Goal: Task Accomplishment & Management: Manage account settings

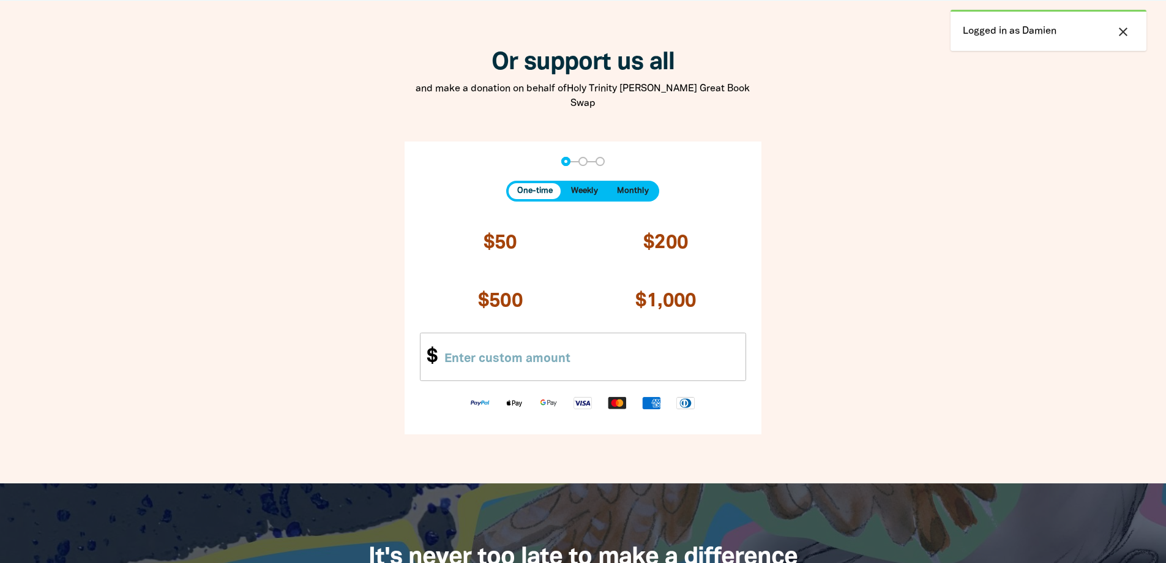
scroll to position [1225, 0]
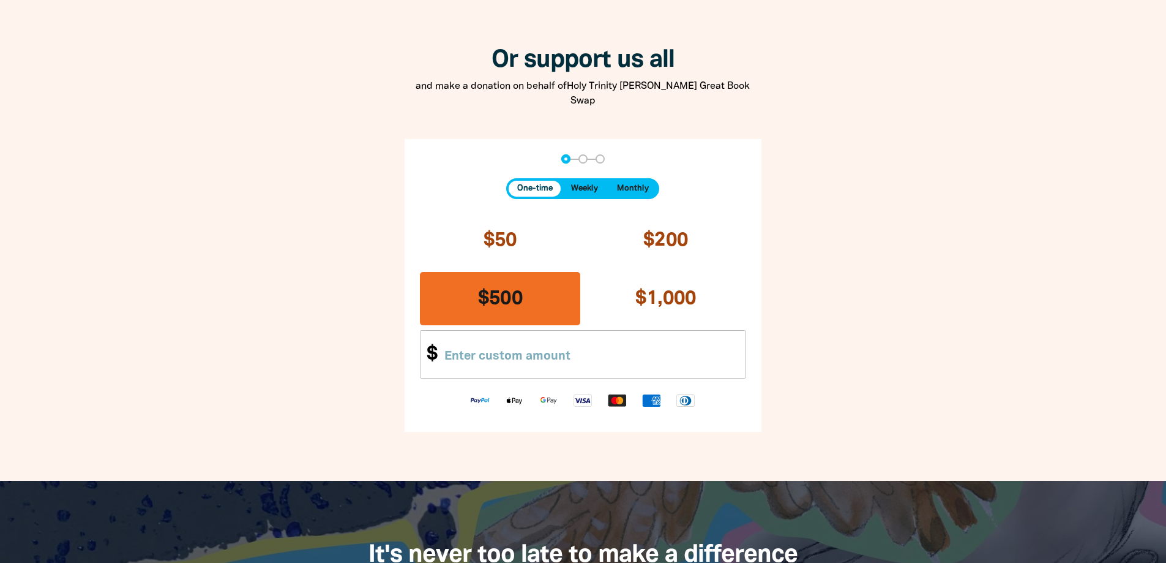
click at [535, 289] on button "$500" at bounding box center [500, 298] width 160 height 53
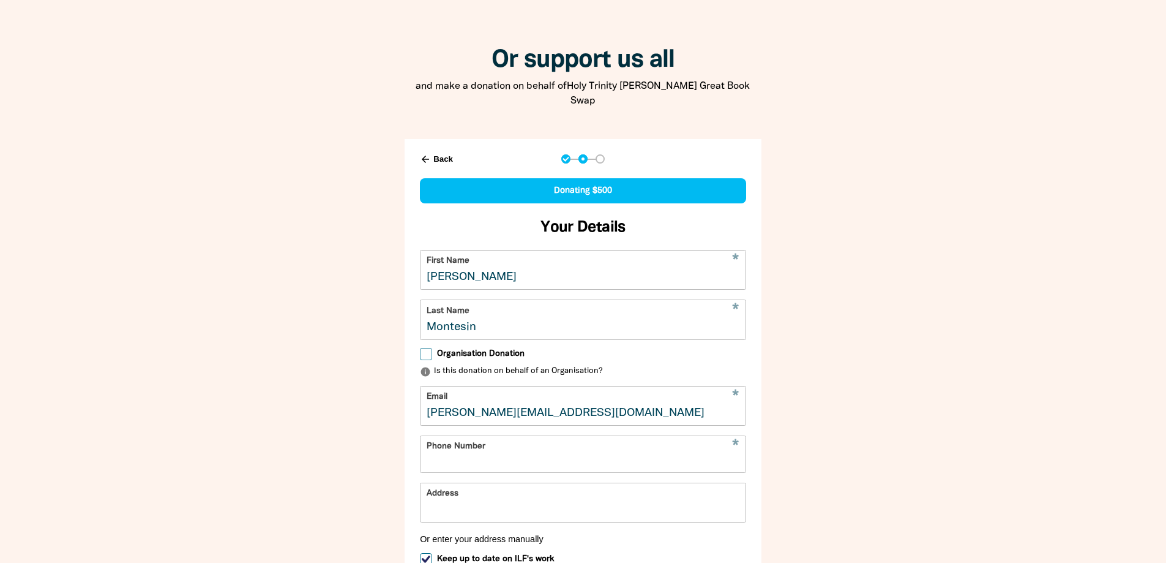
select select "AU"
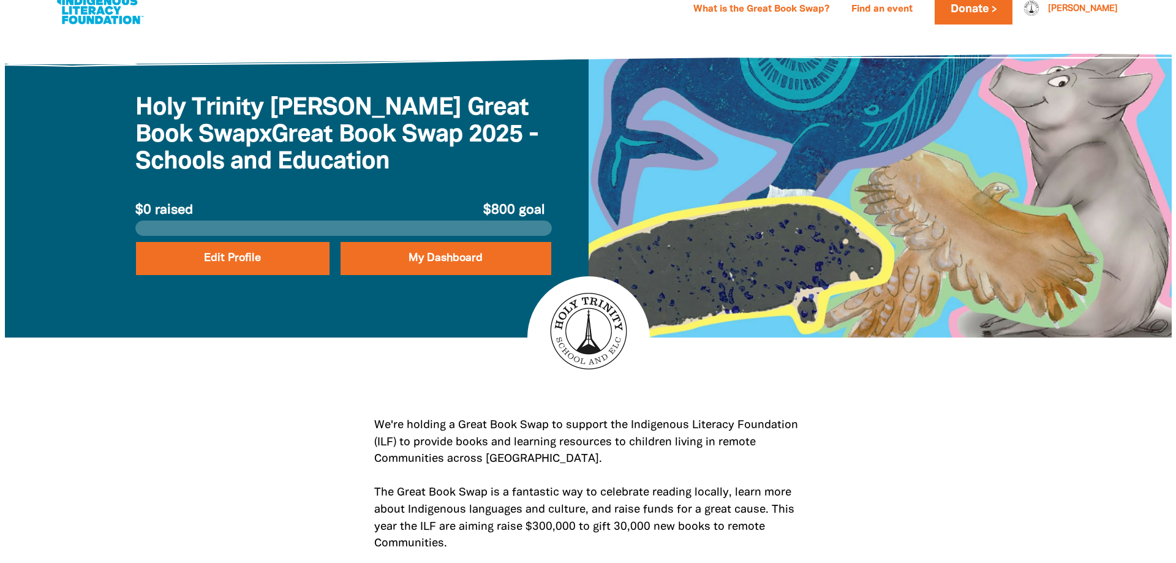
scroll to position [0, 0]
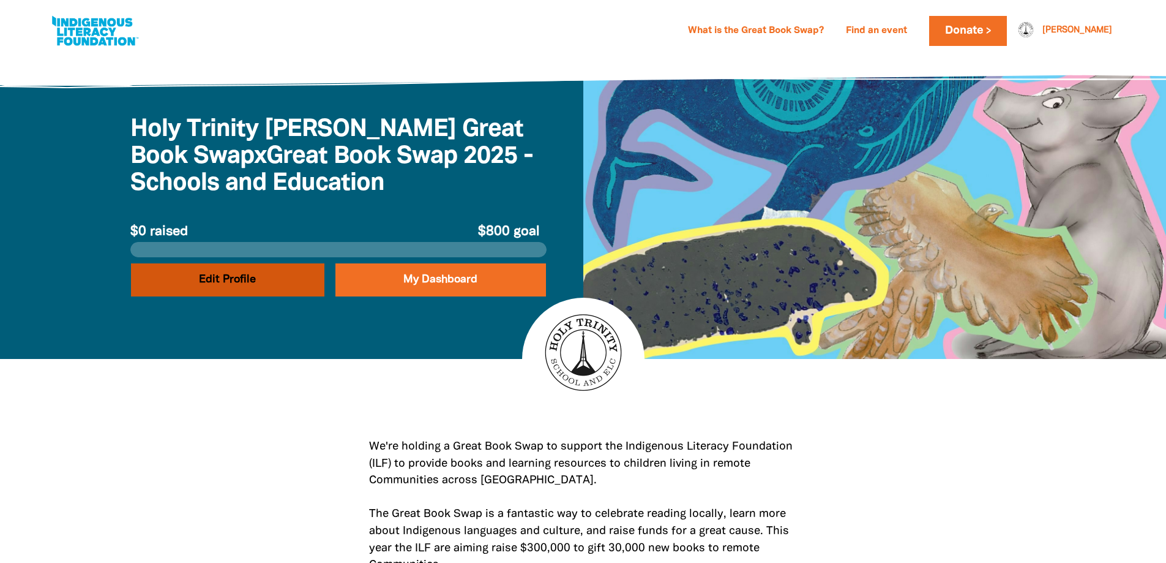
click at [258, 275] on button "Edit Profile" at bounding box center [227, 279] width 193 height 33
select select "ACT"
select select "AUD"
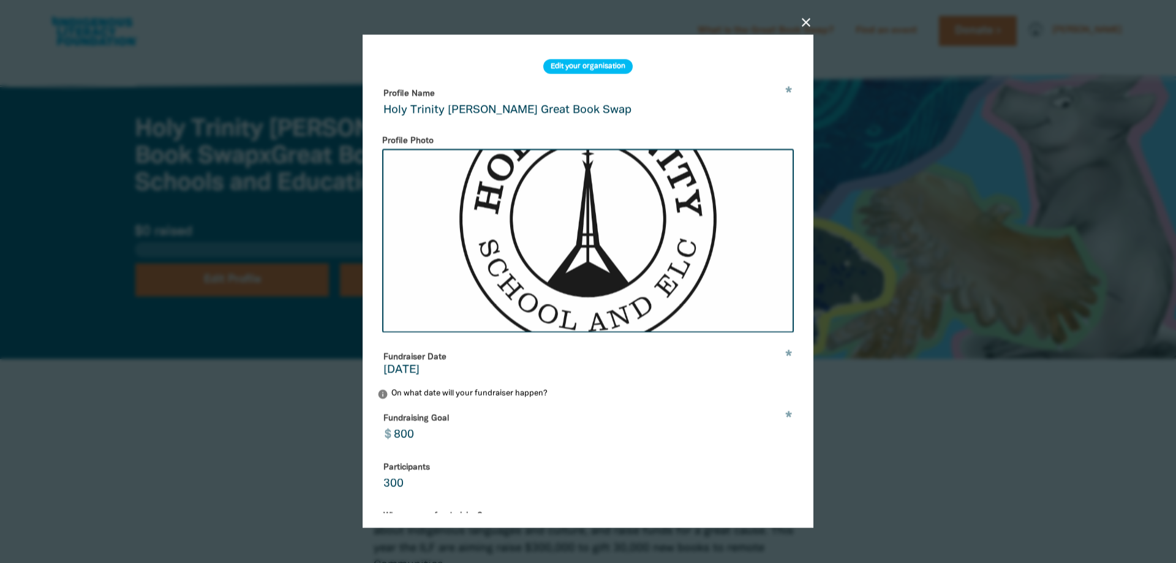
click at [512, 112] on input "Holy Trinity [PERSON_NAME] Great Book Swap" at bounding box center [587, 103] width 421 height 39
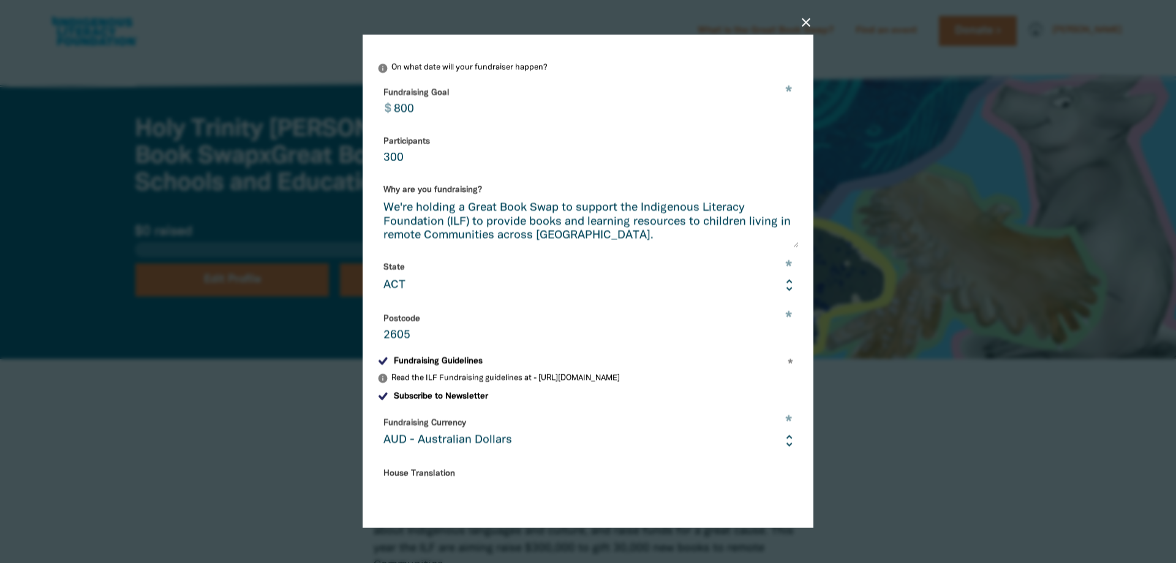
scroll to position [306, 0]
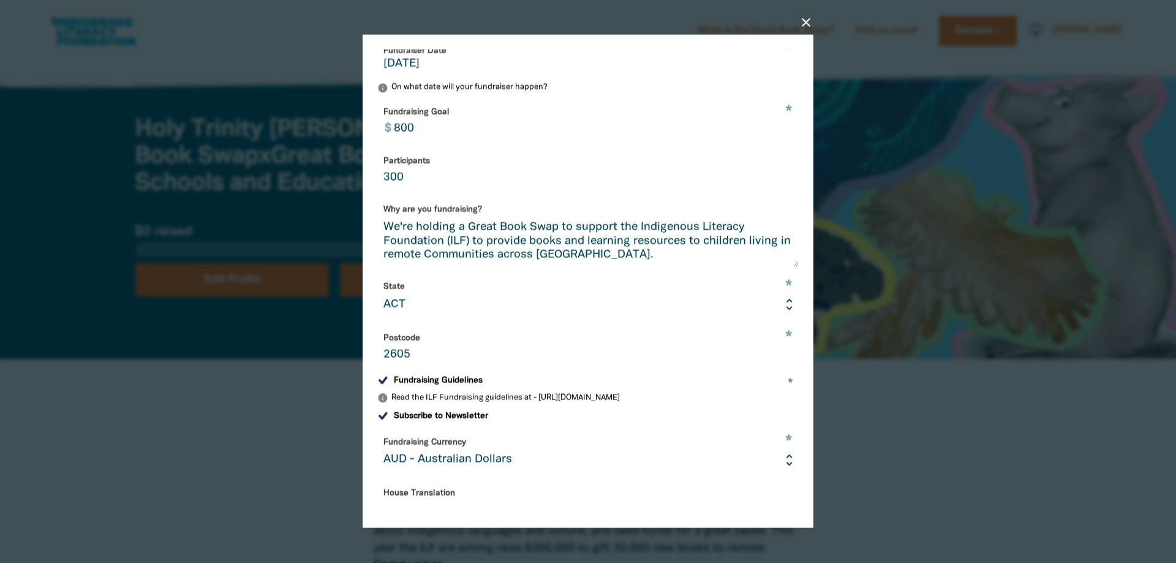
click at [401, 138] on input "800" at bounding box center [592, 121] width 411 height 39
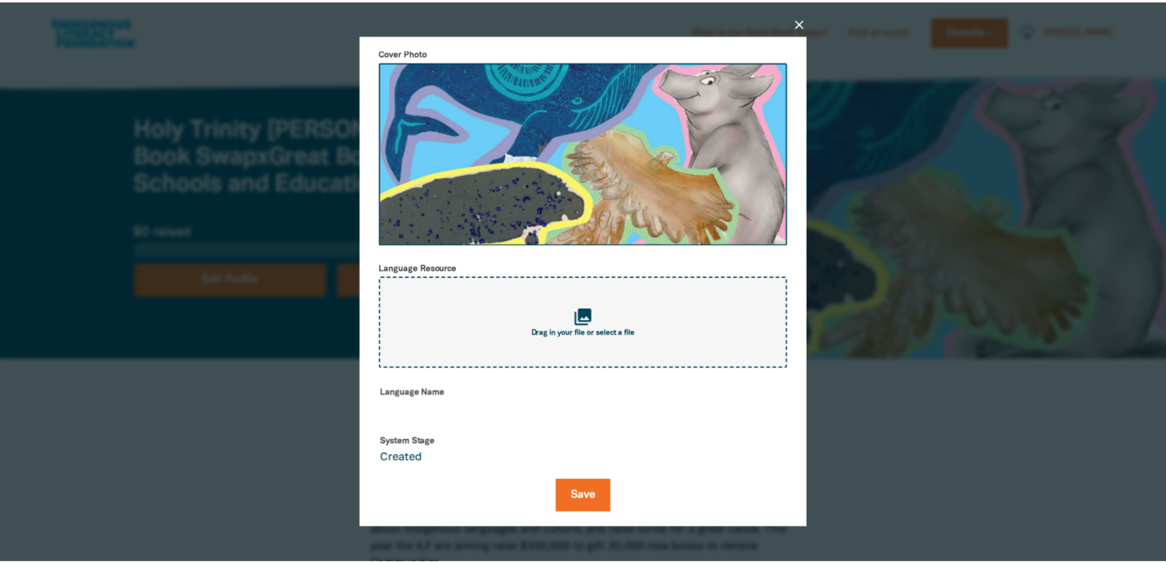
scroll to position [1012, 0]
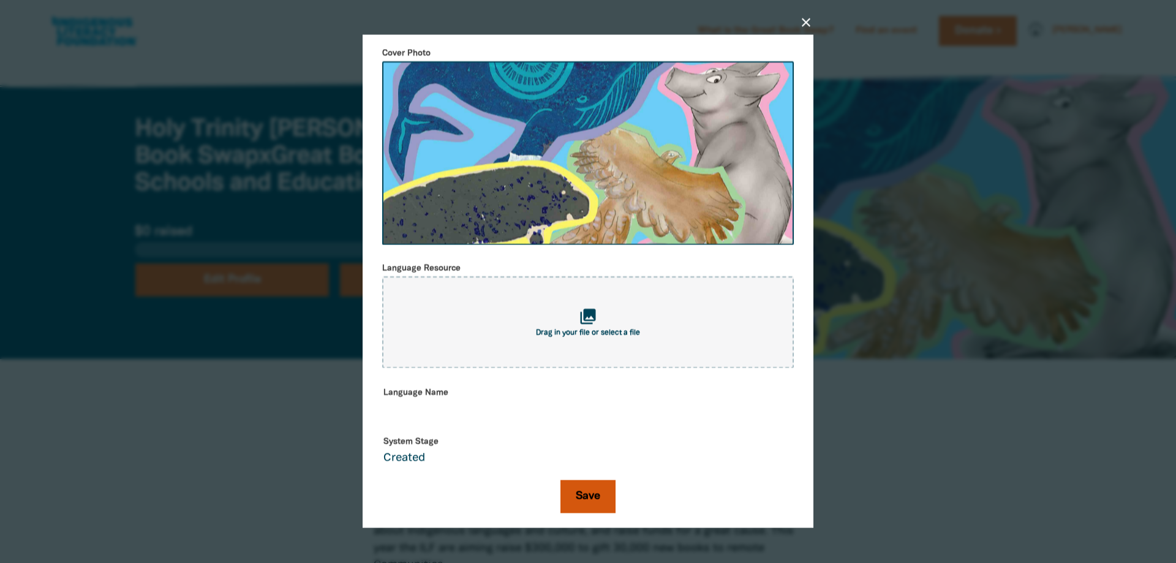
type input "700"
click at [571, 485] on button "Save" at bounding box center [587, 496] width 55 height 33
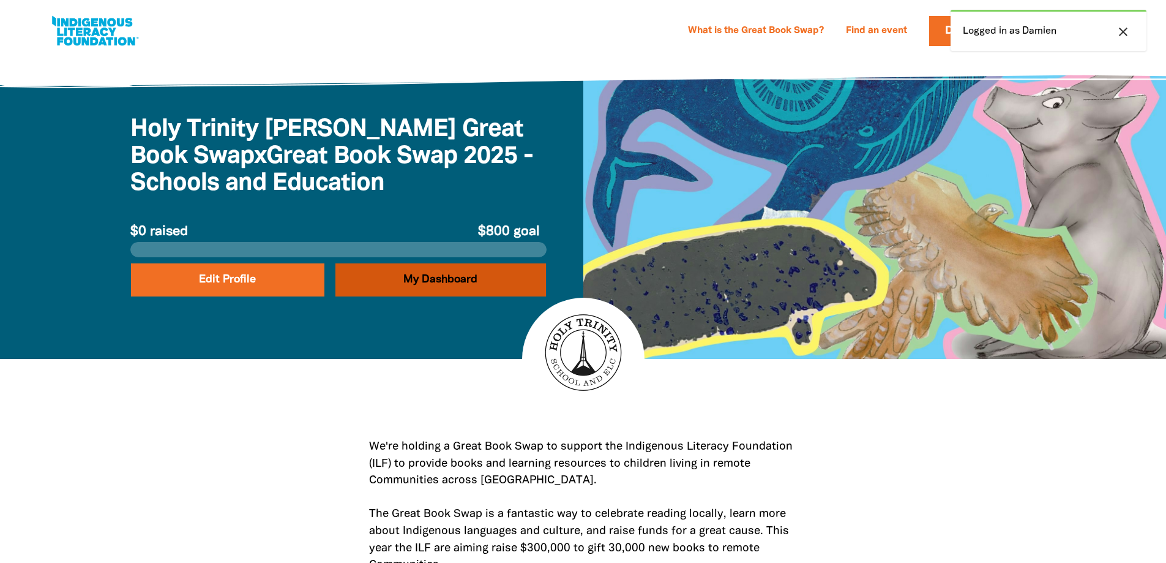
click at [436, 284] on link "My Dashboard" at bounding box center [441, 279] width 211 height 33
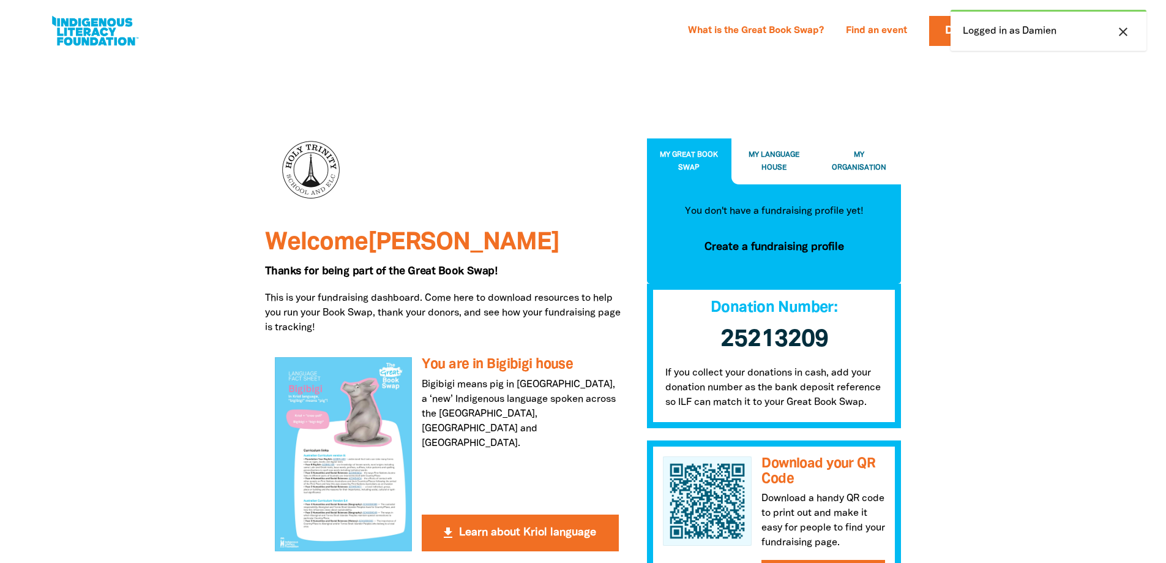
click at [858, 154] on span "My Organisation" at bounding box center [859, 161] width 54 height 20
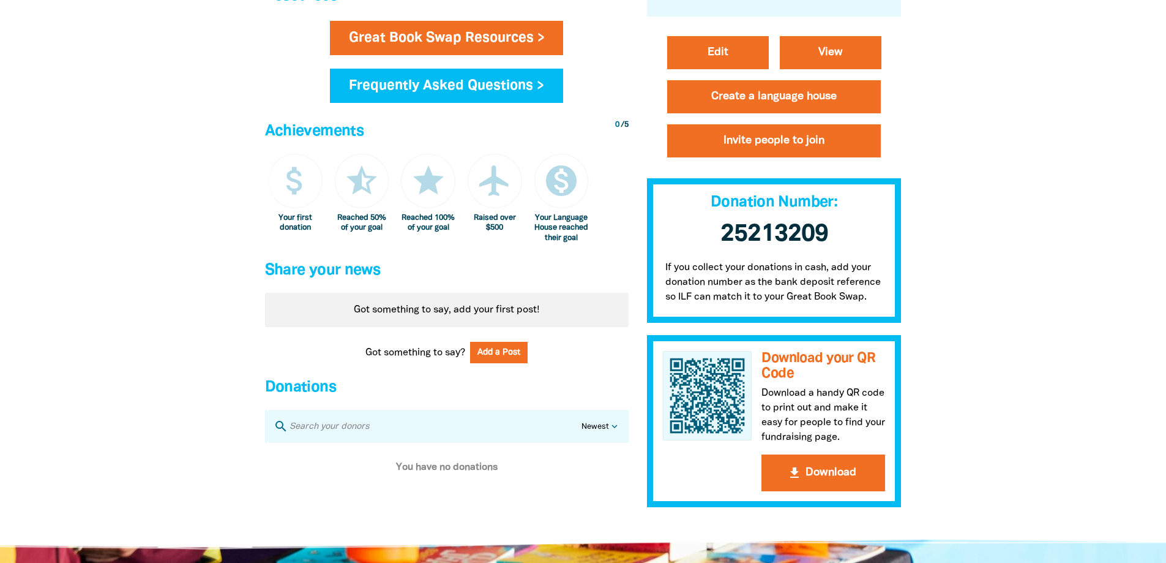
scroll to position [796, 0]
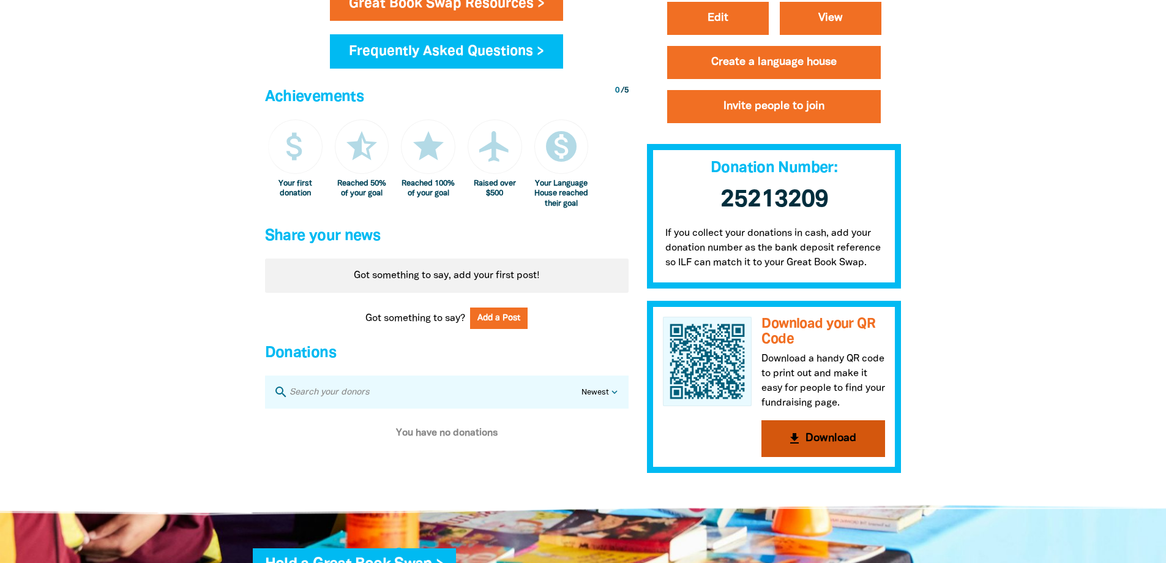
click at [844, 448] on button "get_app Download" at bounding box center [824, 438] width 124 height 37
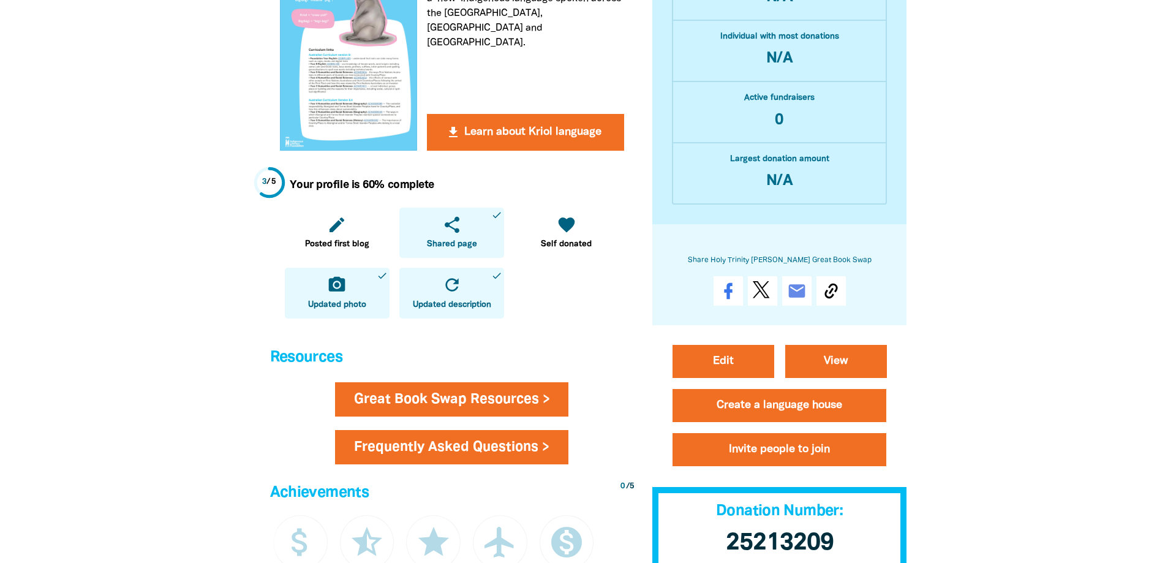
scroll to position [367, 0]
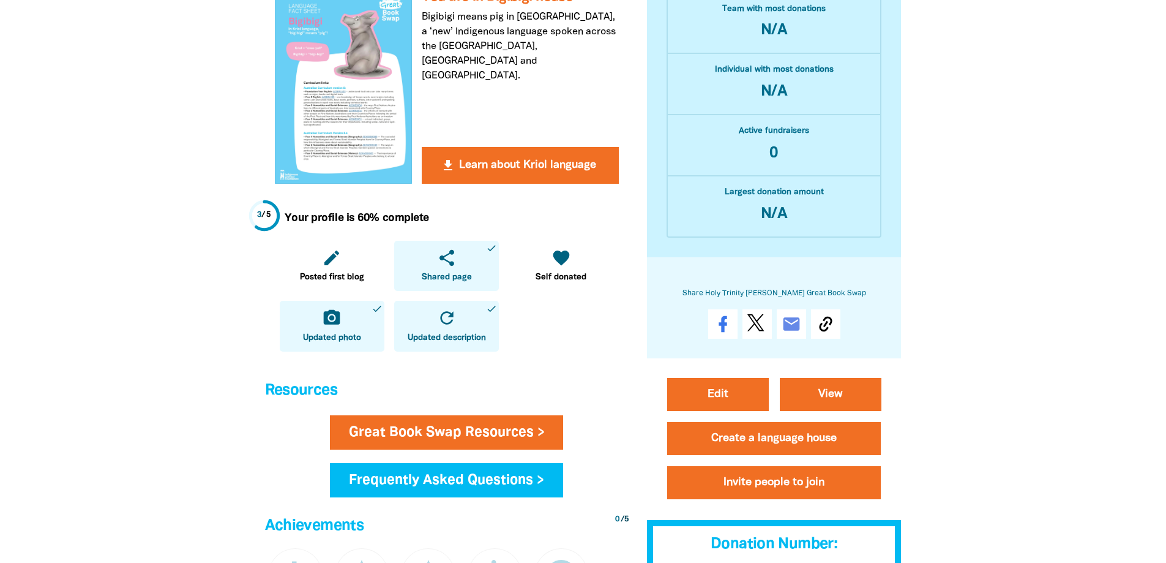
click at [451, 269] on link "share Shared page done" at bounding box center [446, 266] width 105 height 51
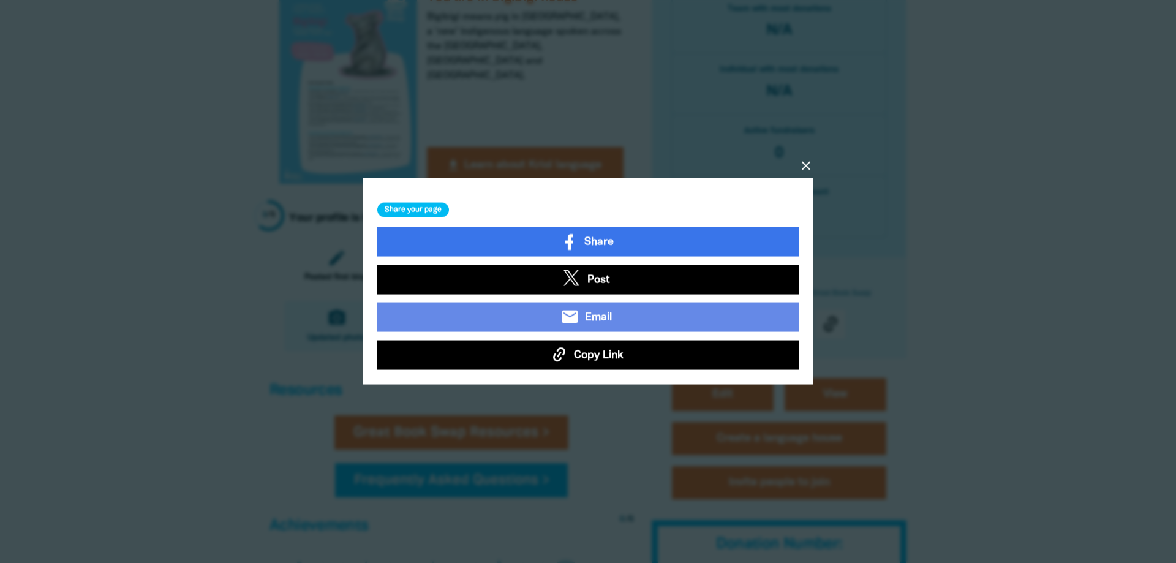
click at [591, 353] on span "Copy Link" at bounding box center [599, 355] width 50 height 16
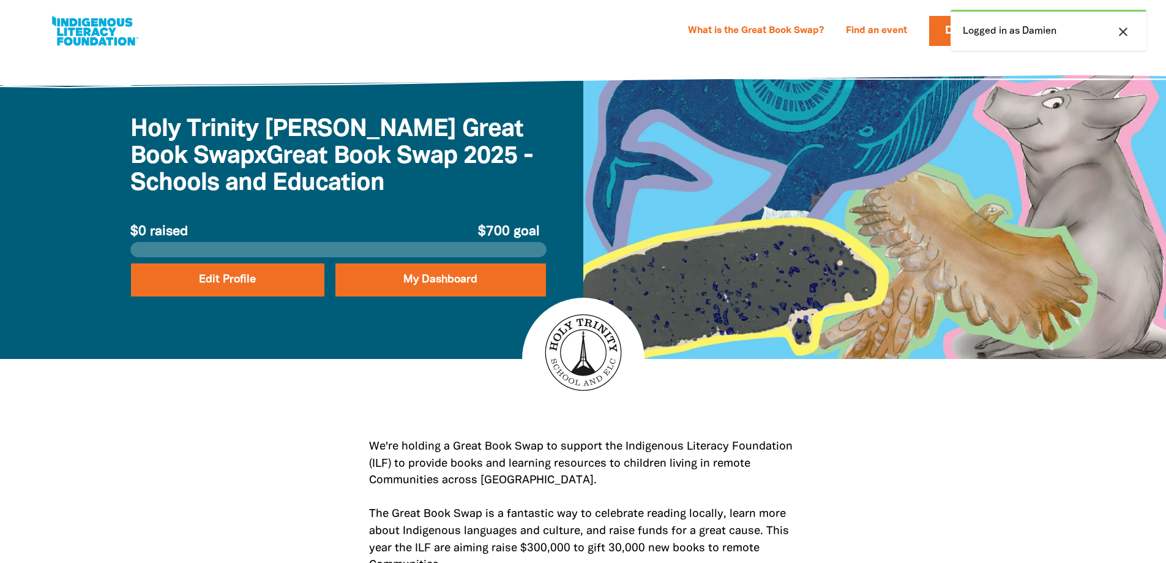
click at [1127, 31] on icon "close" at bounding box center [1123, 31] width 15 height 15
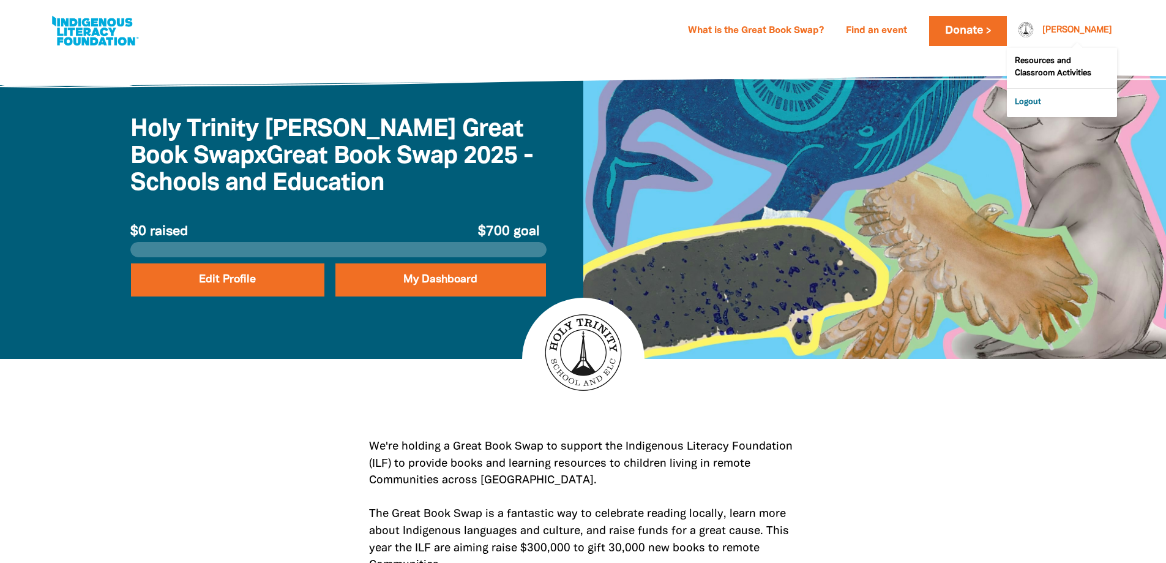
click at [1046, 104] on link "Logout" at bounding box center [1062, 103] width 110 height 28
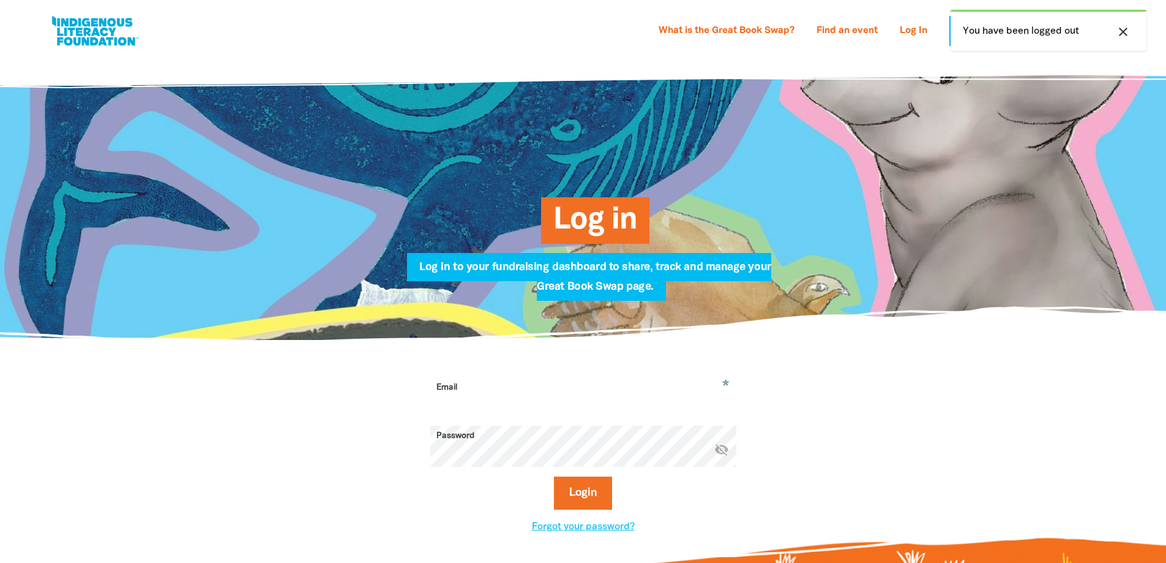
type input "damien.montesin@cg.catholic.edu.au"
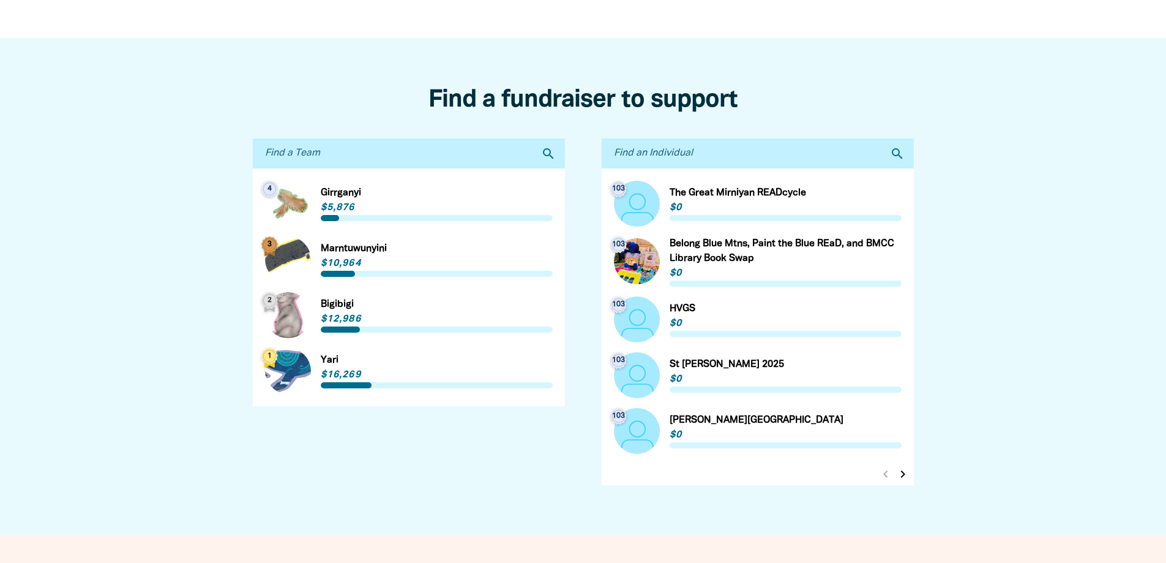
scroll to position [490, 0]
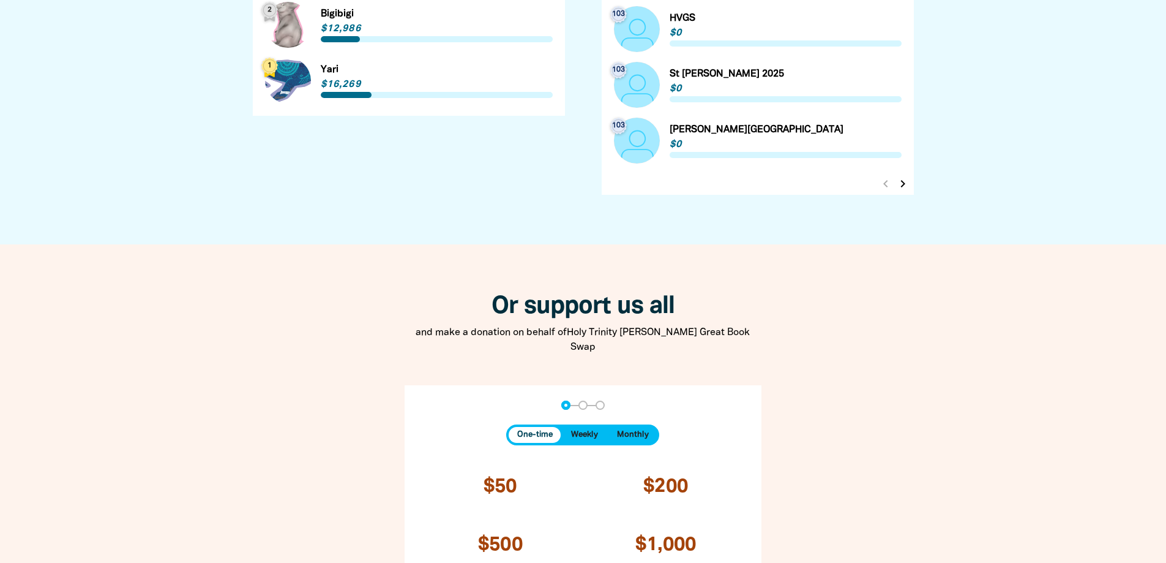
scroll to position [735, 0]
